Goal: Transaction & Acquisition: Purchase product/service

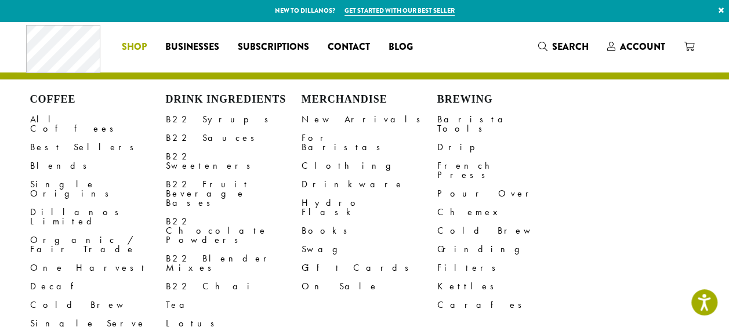
click at [135, 46] on span "Shop" at bounding box center [134, 47] width 25 height 14
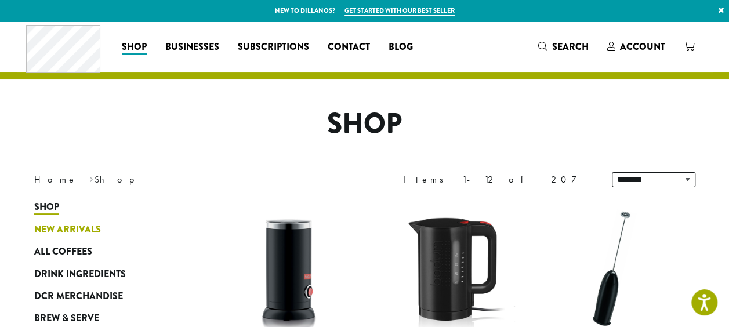
click at [61, 228] on span "New Arrivals" at bounding box center [67, 230] width 67 height 14
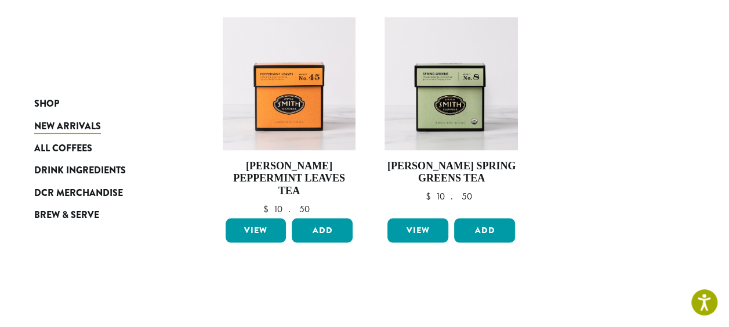
scroll to position [931, 0]
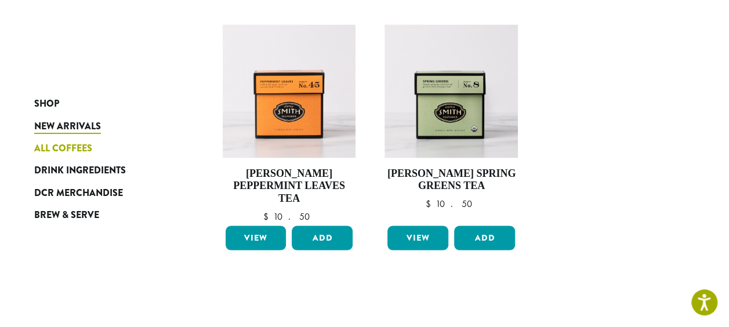
click at [59, 145] on span "All Coffees" at bounding box center [63, 148] width 58 height 14
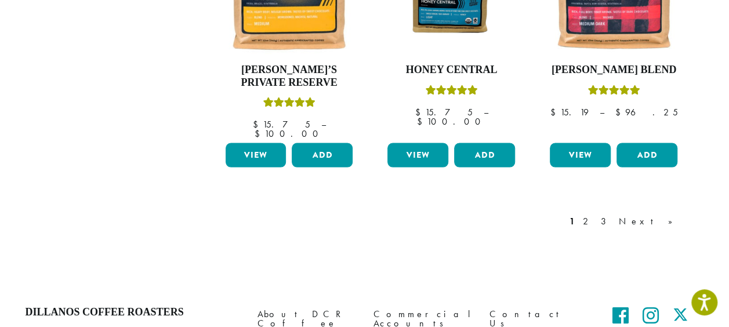
scroll to position [1096, 0]
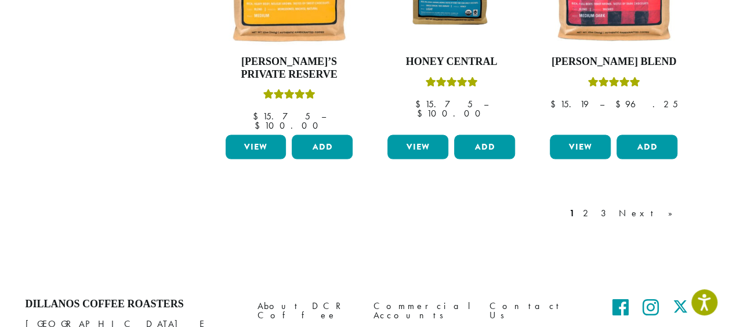
click at [665, 206] on link "Next »" at bounding box center [649, 213] width 67 height 14
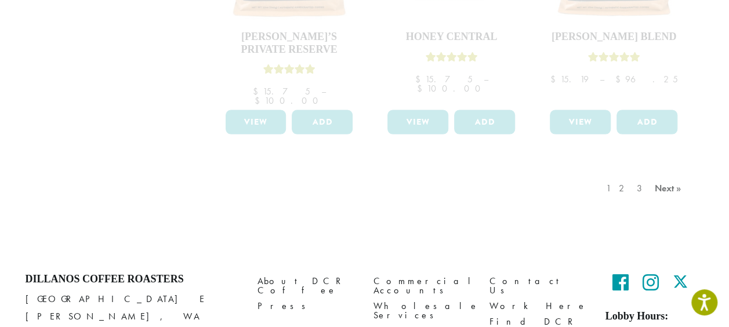
scroll to position [1131, 0]
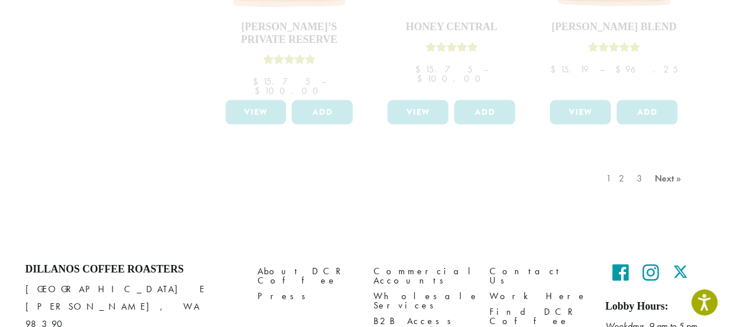
click at [630, 163] on div "1 2 3 Next »" at bounding box center [645, 190] width 83 height 55
click at [629, 163] on div "1 2 3 Next »" at bounding box center [645, 190] width 83 height 55
click at [663, 163] on div "1 2 3 Next »" at bounding box center [645, 190] width 83 height 55
click at [676, 163] on div "1 2 3 Next »" at bounding box center [645, 190] width 83 height 55
click at [663, 163] on div "1 2 3 Next »" at bounding box center [645, 190] width 83 height 55
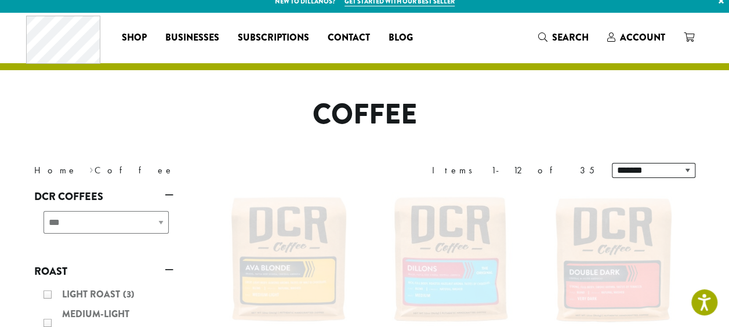
scroll to position [0, 0]
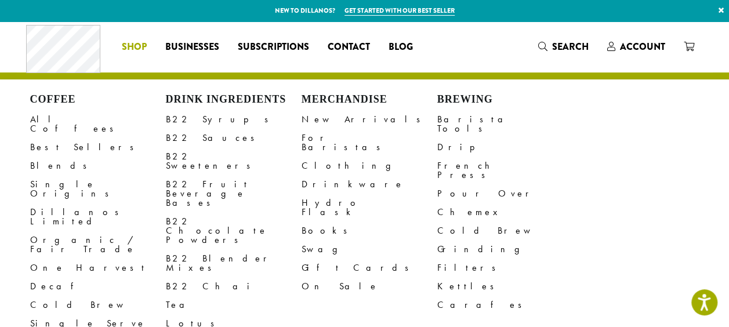
click at [133, 48] on span "Shop" at bounding box center [134, 47] width 25 height 14
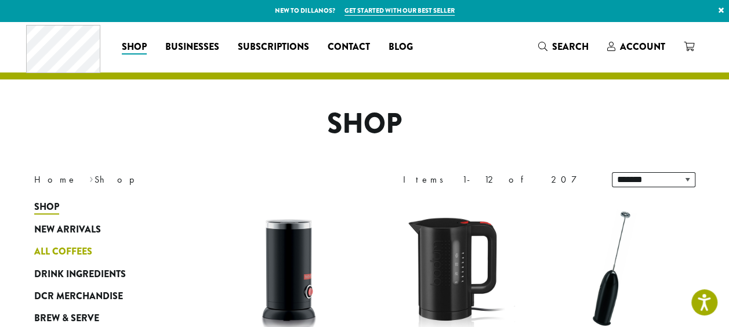
click at [74, 252] on span "All Coffees" at bounding box center [63, 252] width 58 height 14
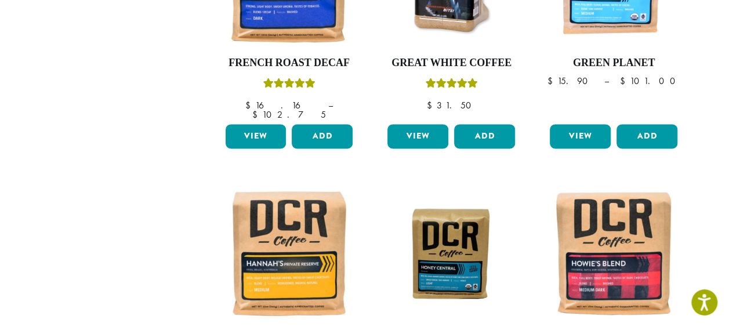
scroll to position [1168, 0]
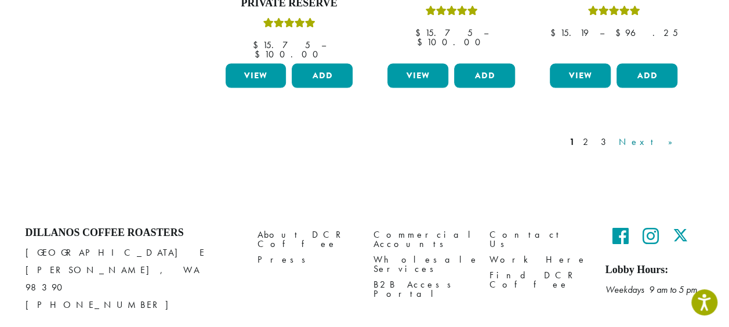
click at [668, 135] on link "Next »" at bounding box center [649, 142] width 67 height 14
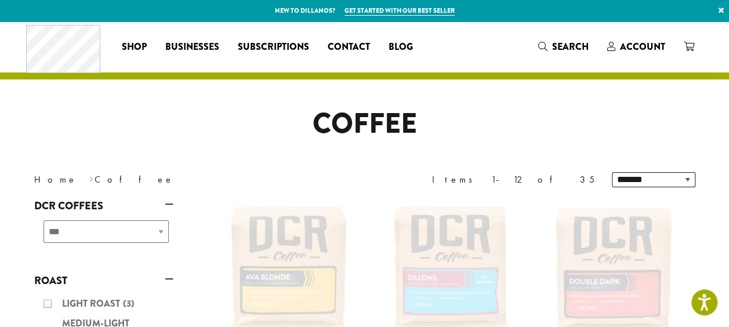
scroll to position [48, 0]
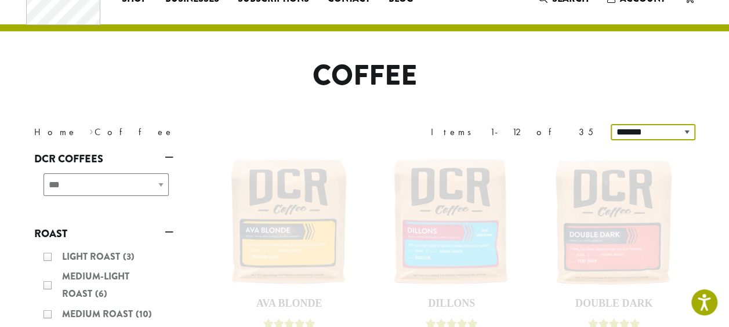
click at [685, 130] on select "**********" at bounding box center [653, 132] width 85 height 16
select select "**********"
click at [612, 124] on select "**********" at bounding box center [653, 132] width 85 height 16
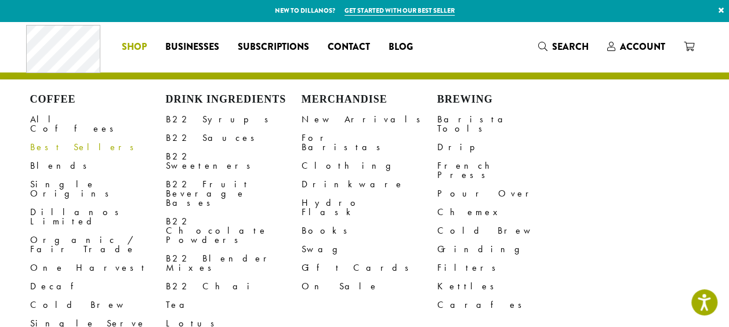
click at [53, 138] on link "Best Sellers" at bounding box center [98, 147] width 136 height 19
click at [138, 46] on span "Shop" at bounding box center [134, 47] width 25 height 14
click at [134, 46] on li "Coffee All Coffees Best Sellers Blends Single Origins Dillanos Limited Organic …" at bounding box center [133, 47] width 43 height 19
click at [50, 203] on link "Dillanos Limited" at bounding box center [98, 217] width 136 height 28
click at [56, 231] on link "Organic / Fair Trade" at bounding box center [98, 245] width 136 height 28
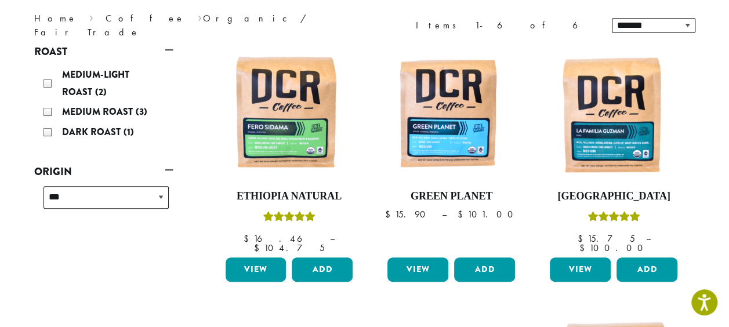
scroll to position [155, 0]
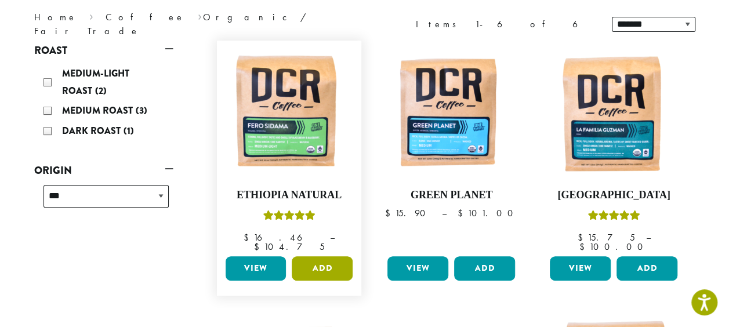
click at [318, 256] on button "Add" at bounding box center [322, 268] width 61 height 24
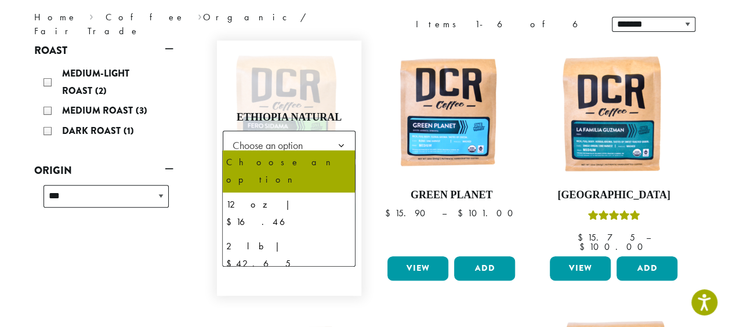
click at [341, 139] on b at bounding box center [340, 145] width 28 height 28
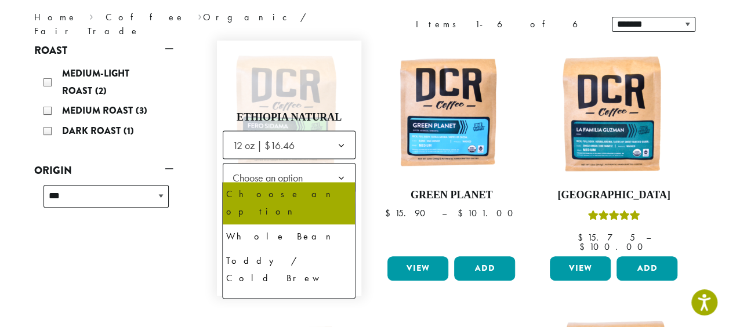
click at [343, 172] on b at bounding box center [340, 178] width 28 height 28
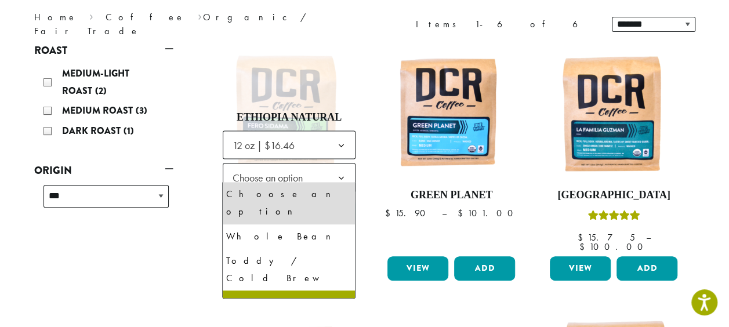
select select "*********"
select select "**********"
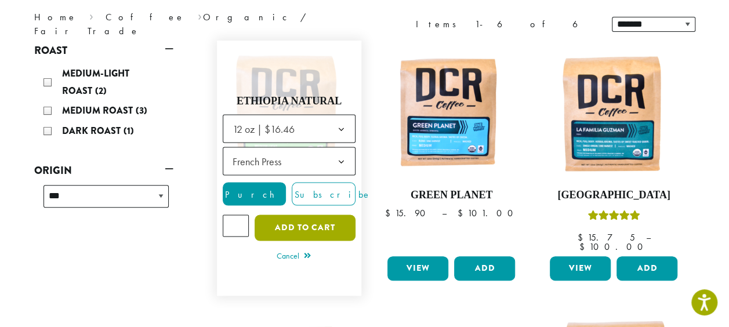
click at [298, 218] on button "Add to cart" at bounding box center [305, 228] width 101 height 26
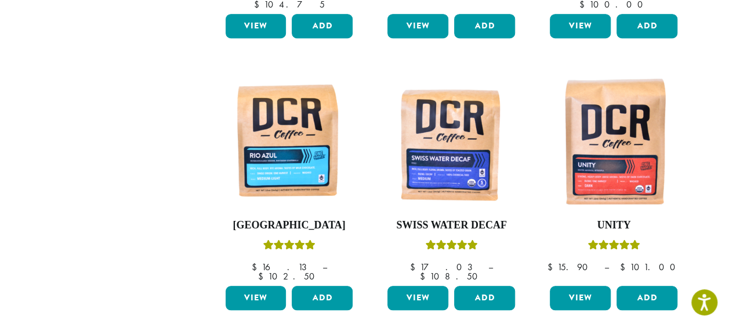
scroll to position [400, 0]
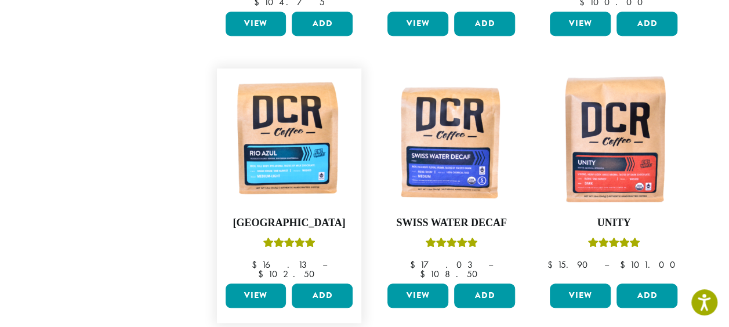
click at [254, 284] on link "View" at bounding box center [256, 296] width 61 height 24
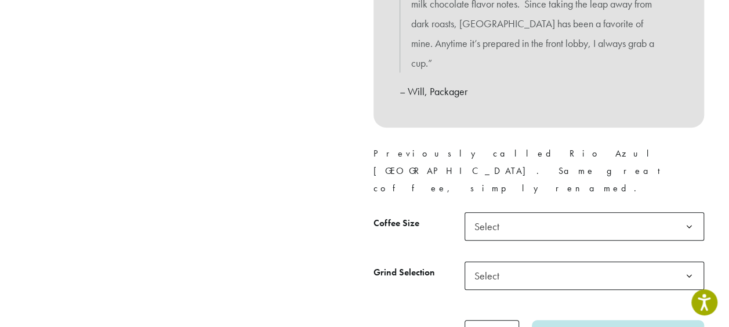
scroll to position [484, 0]
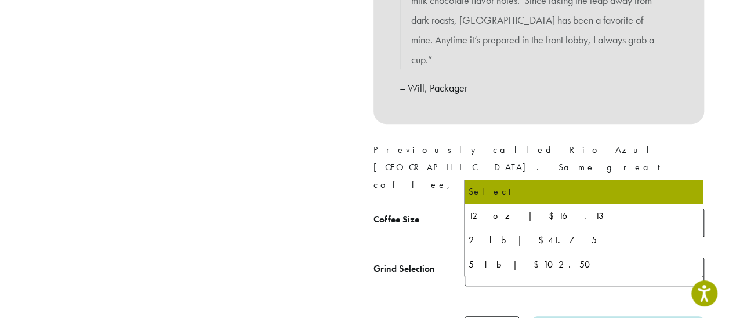
click at [691, 209] on b at bounding box center [689, 223] width 28 height 28
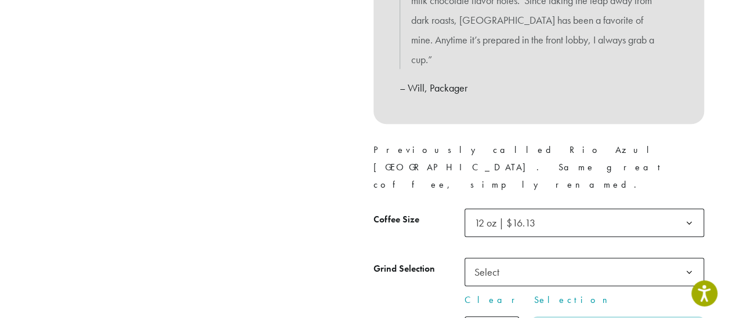
click at [691, 259] on b at bounding box center [689, 273] width 28 height 28
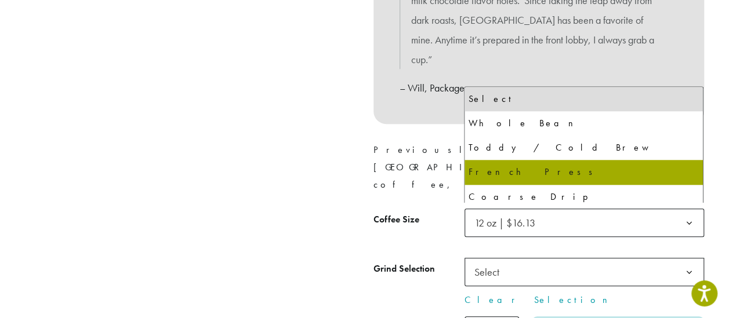
select select "*********"
select select "**********"
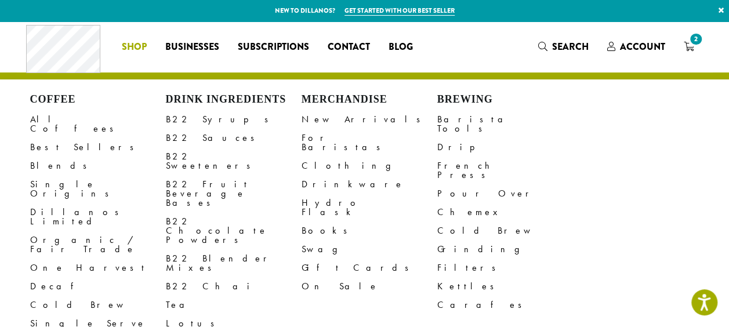
click at [135, 49] on span "Shop" at bounding box center [134, 47] width 25 height 14
click at [131, 52] on span "Shop" at bounding box center [134, 47] width 25 height 14
click at [133, 52] on span "Shop" at bounding box center [134, 47] width 25 height 14
click at [64, 259] on link "One Harvest" at bounding box center [98, 268] width 136 height 19
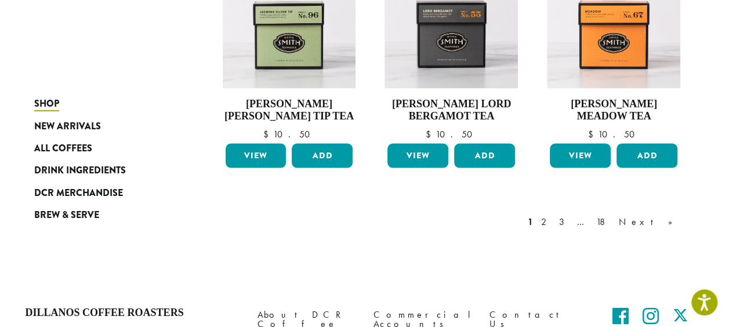
scroll to position [1022, 0]
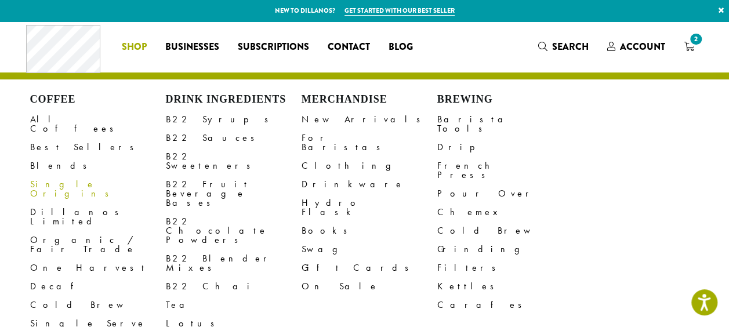
click at [66, 177] on link "Single Origins" at bounding box center [98, 189] width 136 height 28
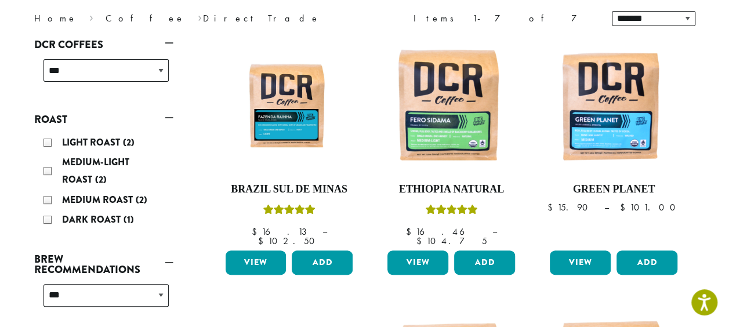
scroll to position [297, 0]
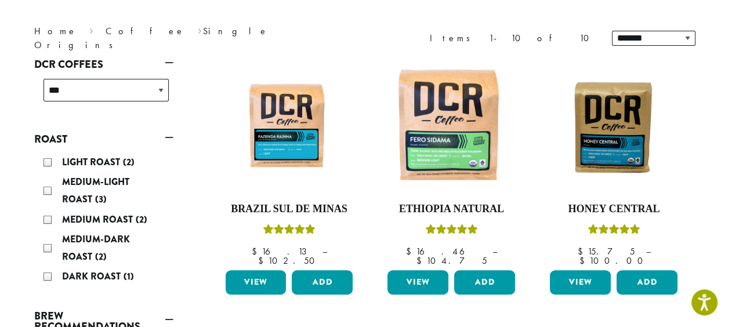
scroll to position [143, 0]
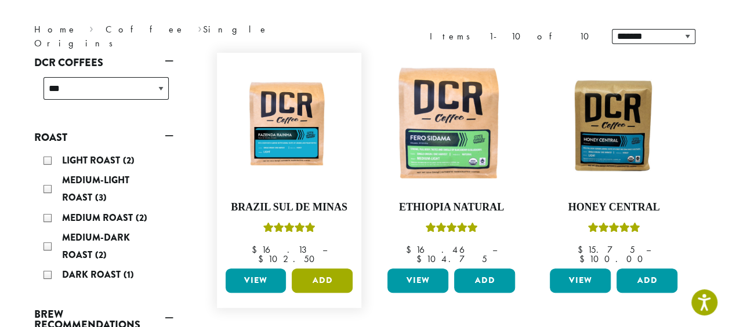
click at [317, 268] on button "Add" at bounding box center [322, 280] width 61 height 24
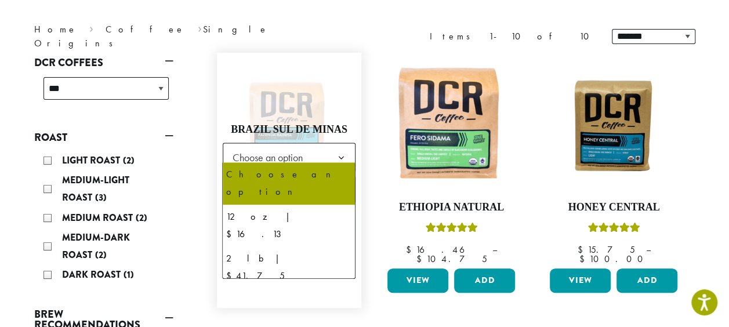
click at [344, 149] on b at bounding box center [340, 157] width 28 height 28
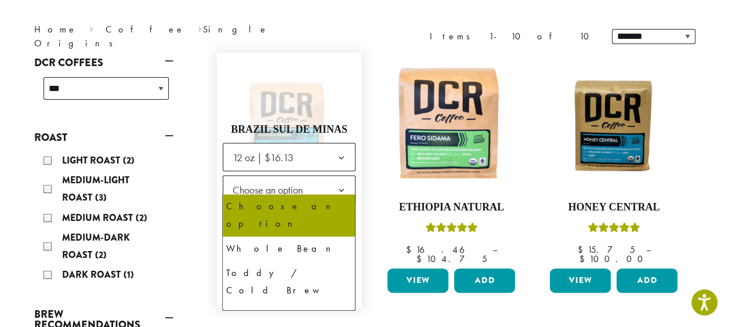
click at [339, 180] on b at bounding box center [340, 190] width 28 height 28
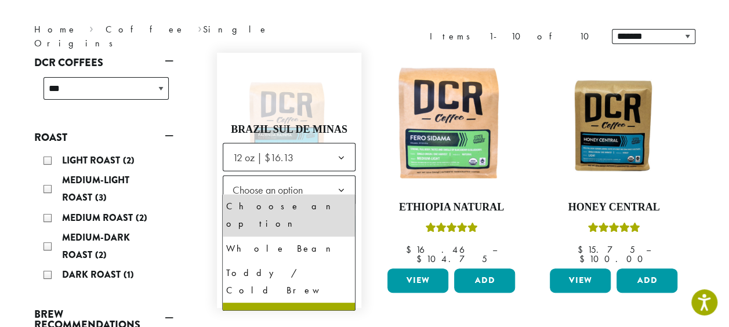
select select "*********"
select select "**********"
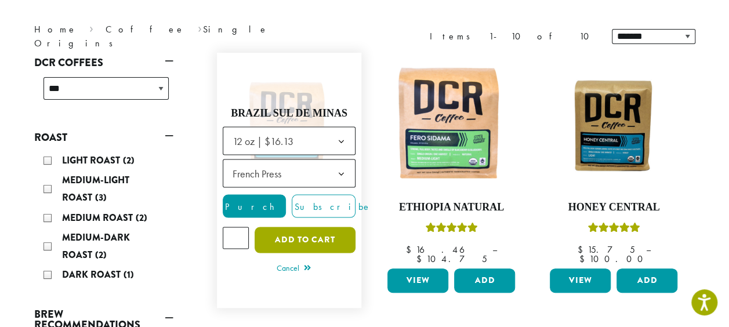
click at [298, 233] on button "Add to cart" at bounding box center [305, 240] width 101 height 26
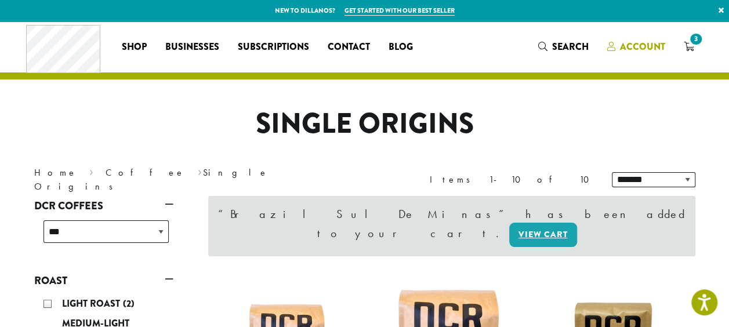
click at [629, 46] on span "Account" at bounding box center [642, 46] width 45 height 13
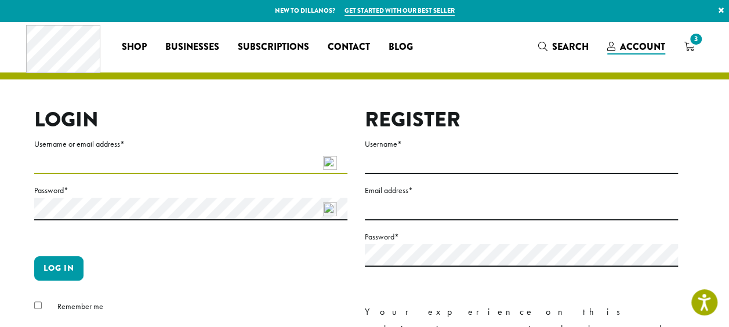
type input "**********"
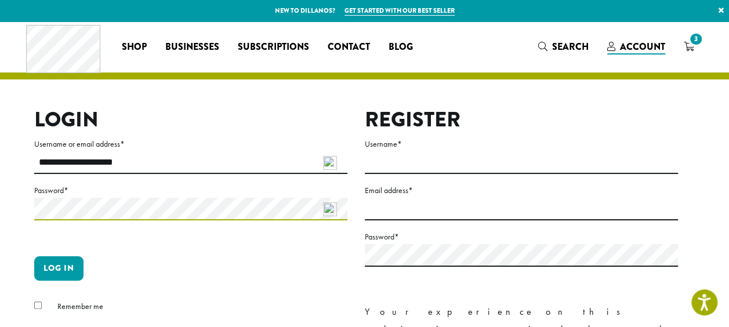
click at [0, 228] on html "Press Alt+1 for screen-reader mode, Alt+0 to cancel Accessibility Screen-Reader…" at bounding box center [364, 333] width 729 height 667
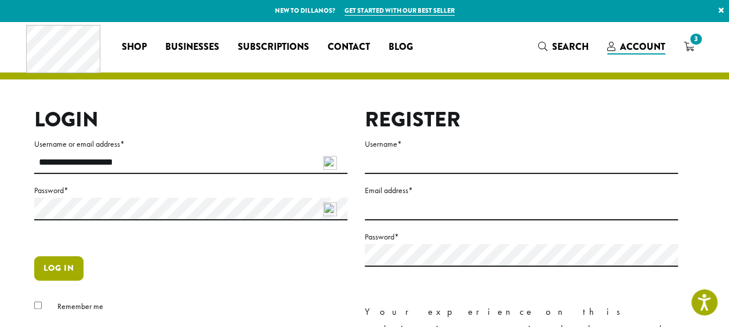
click at [49, 264] on button "Log in" at bounding box center [58, 268] width 49 height 24
click at [61, 267] on button "Log in" at bounding box center [58, 268] width 49 height 24
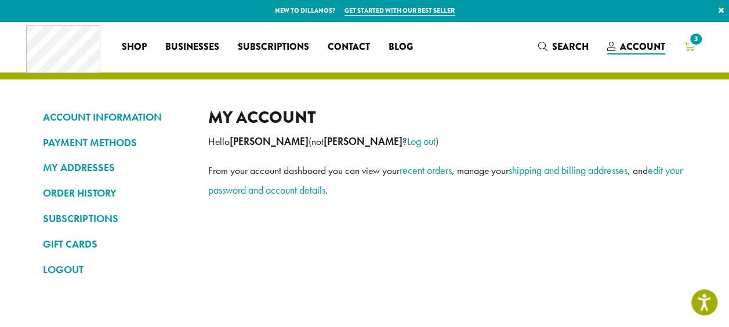
click at [690, 43] on span "3" at bounding box center [696, 39] width 16 height 16
